Goal: Information Seeking & Learning: Learn about a topic

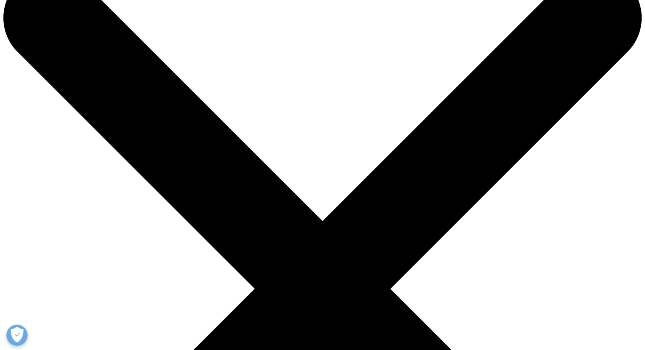
drag, startPoint x: 79, startPoint y: 95, endPoint x: 204, endPoint y: 131, distance: 130.1
drag, startPoint x: 76, startPoint y: 97, endPoint x: 217, endPoint y: 190, distance: 168.7
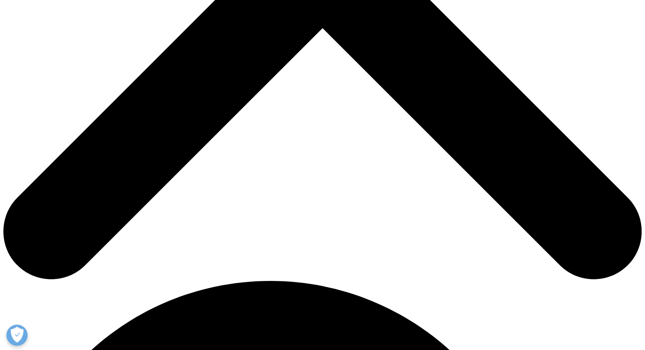
scroll to position [382, 0]
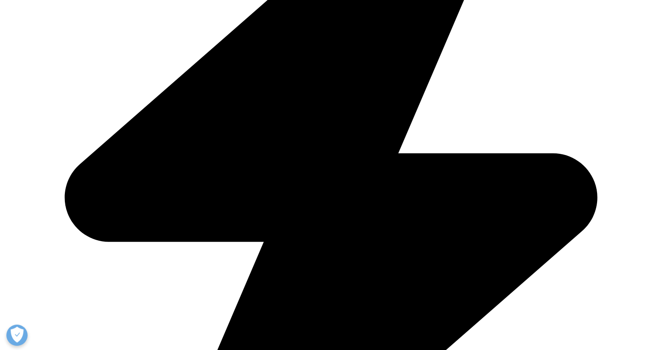
scroll to position [1113, 0]
